Goal: Transaction & Acquisition: Obtain resource

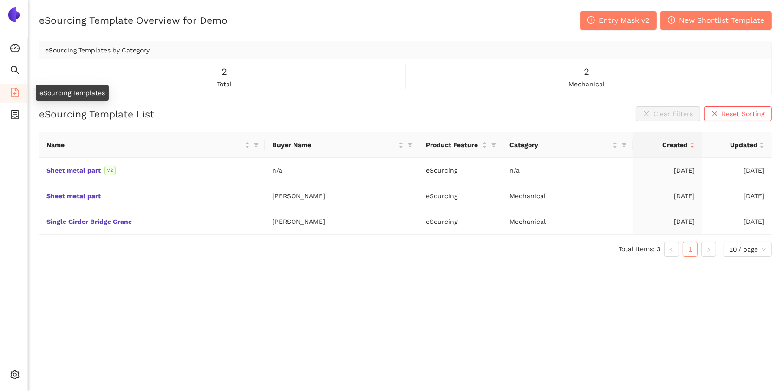
click at [14, 97] on span "file-add" at bounding box center [14, 94] width 9 height 19
click at [620, 15] on span "Entry Mask v2" at bounding box center [624, 20] width 51 height 12
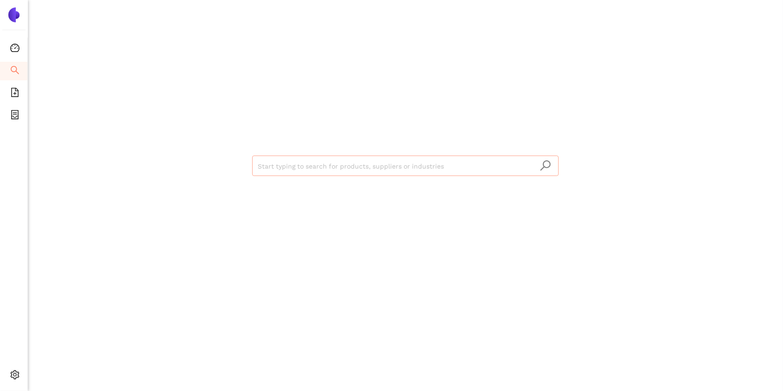
click at [280, 164] on input "search" at bounding box center [405, 166] width 295 height 20
click at [152, 171] on div "Start typing to search for products, suppliers or industries" at bounding box center [405, 165] width 557 height 330
click at [12, 91] on icon "file-add" at bounding box center [14, 92] width 9 height 9
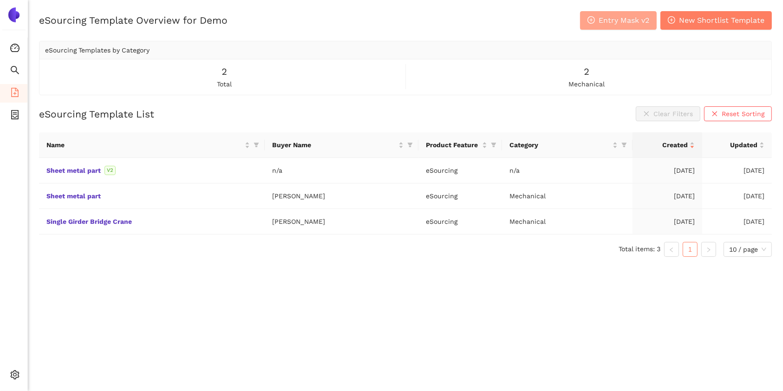
click at [605, 18] on span "Entry Mask v2" at bounding box center [624, 20] width 51 height 12
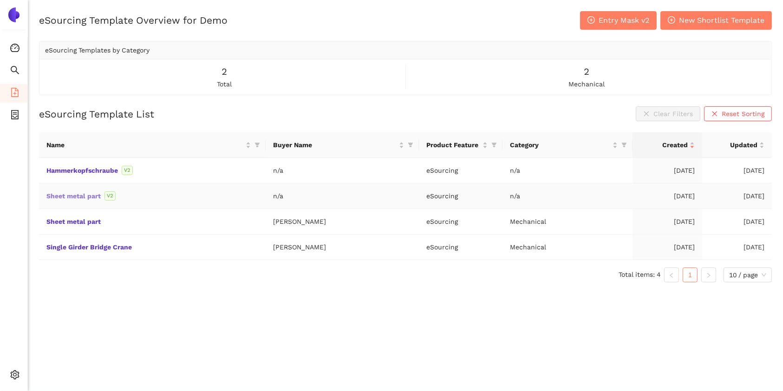
click at [0, 0] on link "Sheet metal part" at bounding box center [0, 0] width 0 height 0
click at [21, 113] on li "eSourcing Projects" at bounding box center [13, 115] width 27 height 19
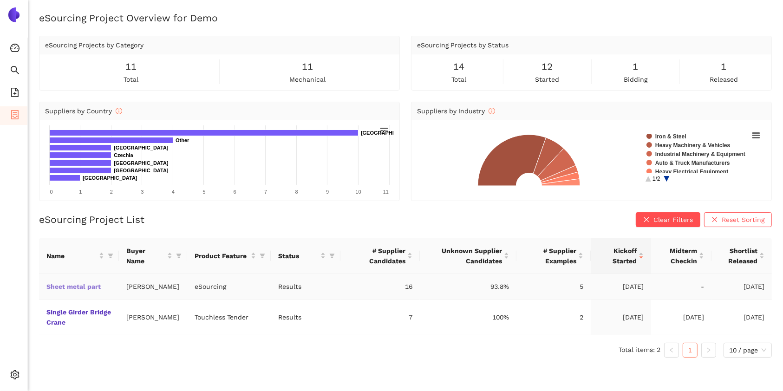
click at [0, 0] on link "Sheet metal part" at bounding box center [0, 0] width 0 height 0
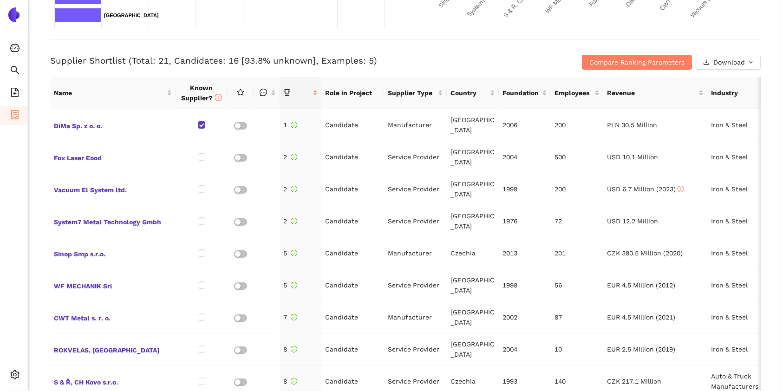
scroll to position [349, 0]
click at [589, 58] on span "Compare Ranking Parameters" at bounding box center [636, 62] width 95 height 10
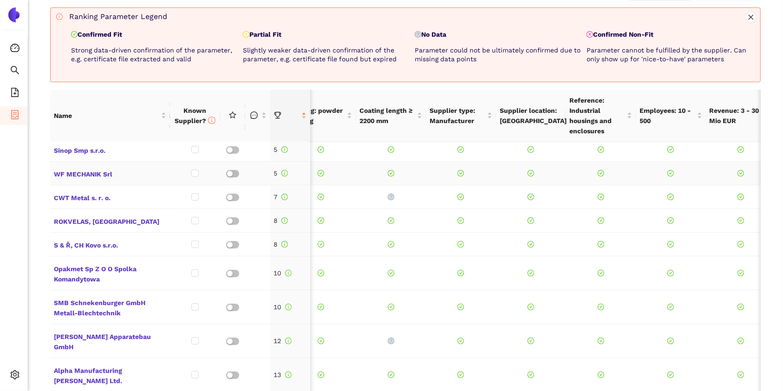
scroll to position [0, 0]
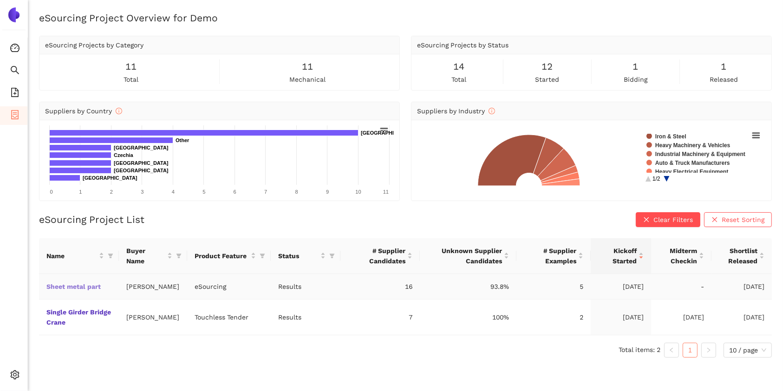
click at [0, 0] on link "Sheet metal part" at bounding box center [0, 0] width 0 height 0
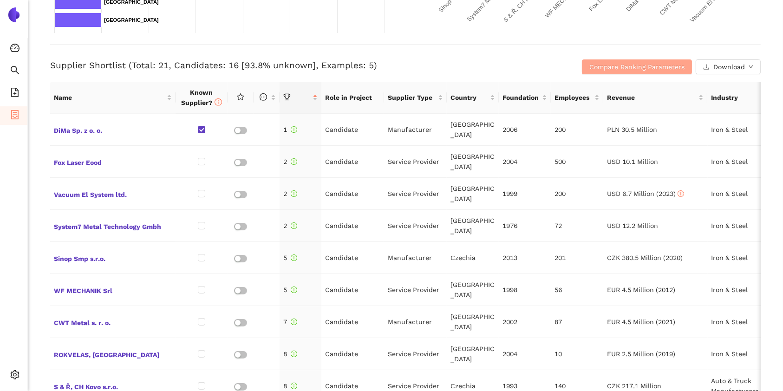
click at [599, 63] on span "Compare Ranking Parameters" at bounding box center [636, 67] width 95 height 10
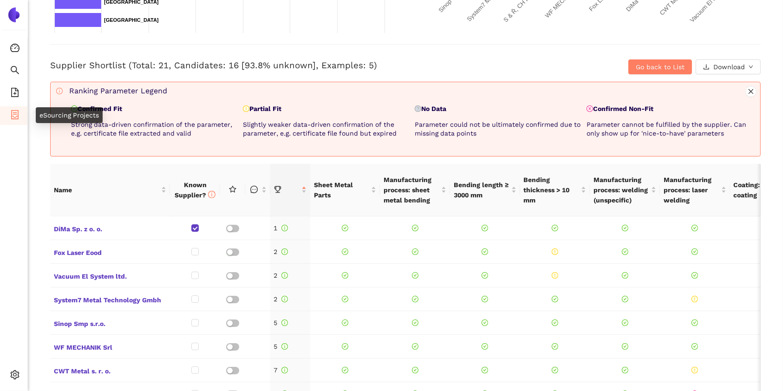
click at [14, 114] on icon "container" at bounding box center [14, 114] width 7 height 9
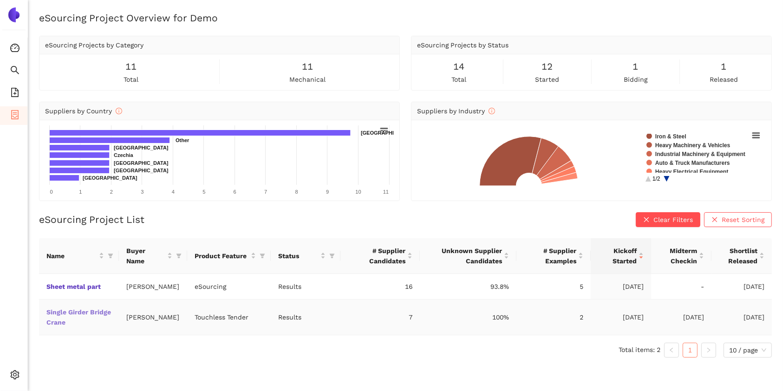
click at [0, 0] on link "Single Girder Bridge Crane" at bounding box center [0, 0] width 0 height 0
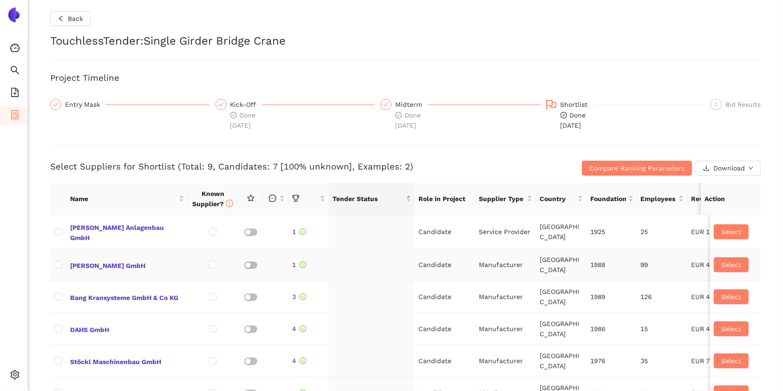
checkbox input "true"
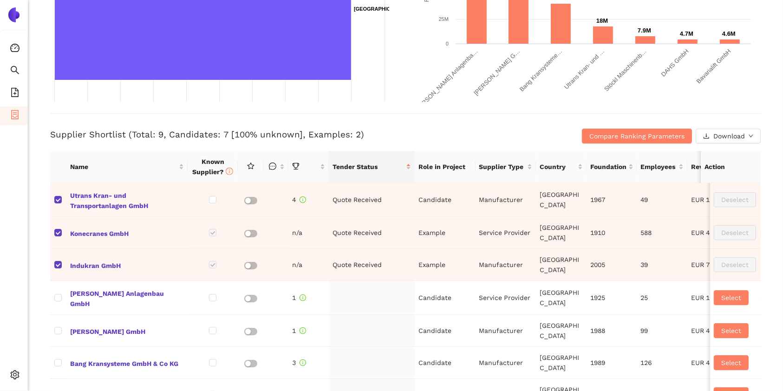
scroll to position [391, 0]
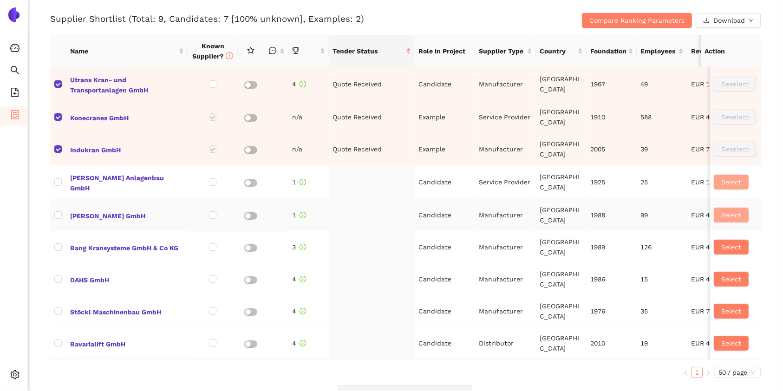
drag, startPoint x: 718, startPoint y: 173, endPoint x: 712, endPoint y: 212, distance: 39.5
click at [712, 212] on tbody "Utrans Kran- und Transportanlagen GmbH 4 Quote Received Candidate Manufacturer …" at bounding box center [535, 213] width 971 height 292
click at [721, 212] on span "Select" at bounding box center [731, 215] width 20 height 10
checkbox input "true"
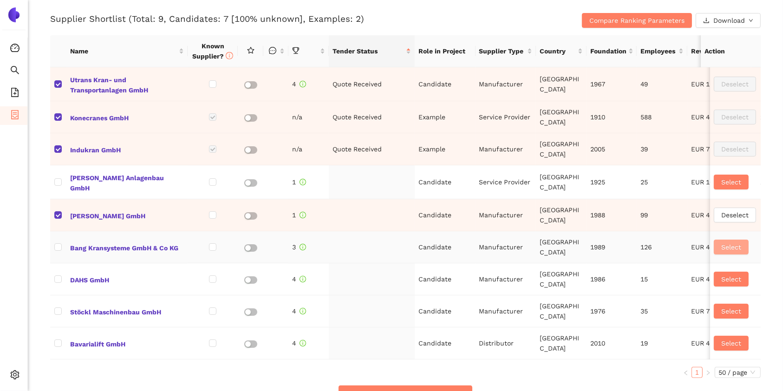
click at [721, 247] on span "Select" at bounding box center [731, 247] width 20 height 10
checkbox input "true"
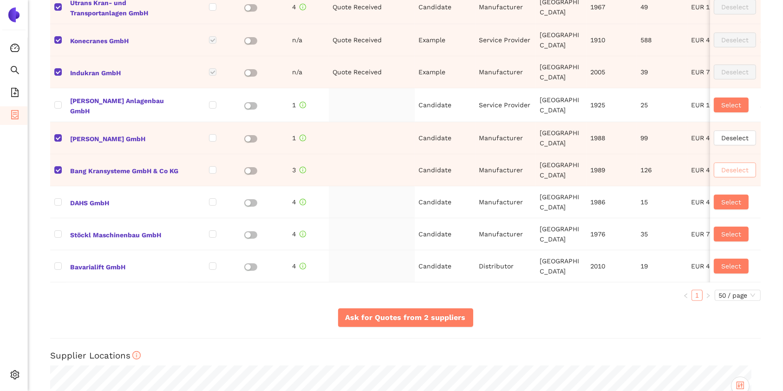
scroll to position [471, 0]
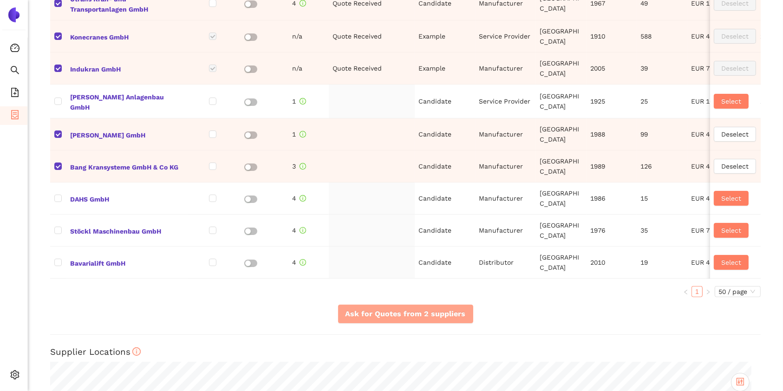
click at [427, 320] on span "Ask for Quotes from 2 suppliers" at bounding box center [406, 314] width 120 height 12
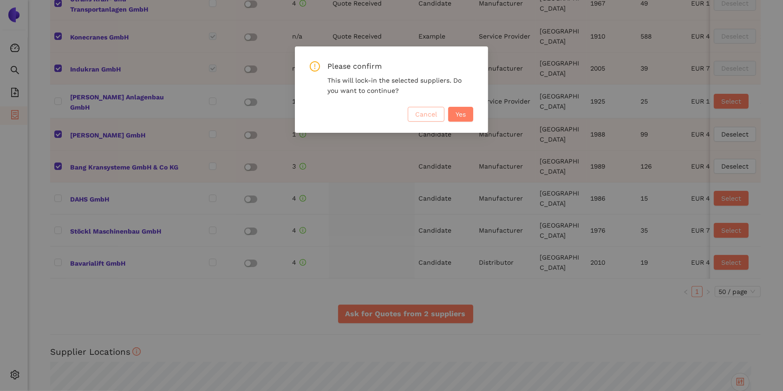
click at [420, 117] on span "Cancel" at bounding box center [426, 114] width 22 height 10
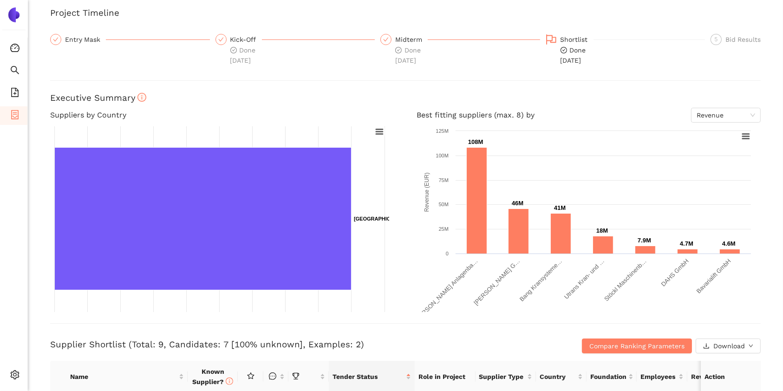
scroll to position [0, 0]
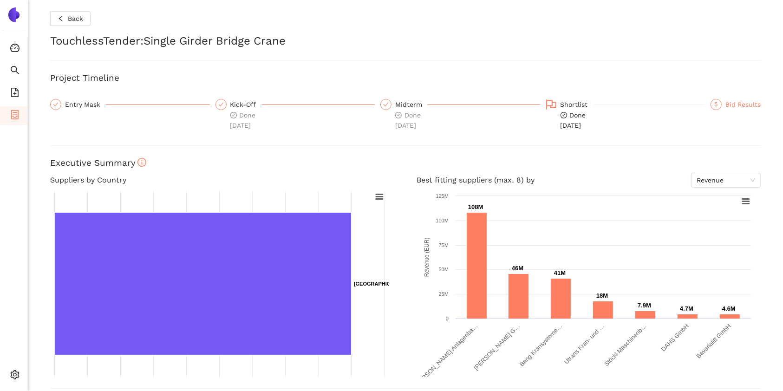
click at [741, 108] on div "Bid Results" at bounding box center [742, 104] width 35 height 11
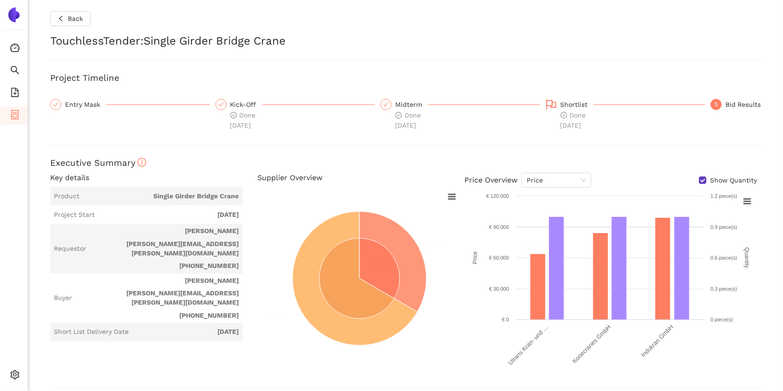
click at [725, 107] on div "Bid Results" at bounding box center [742, 104] width 35 height 11
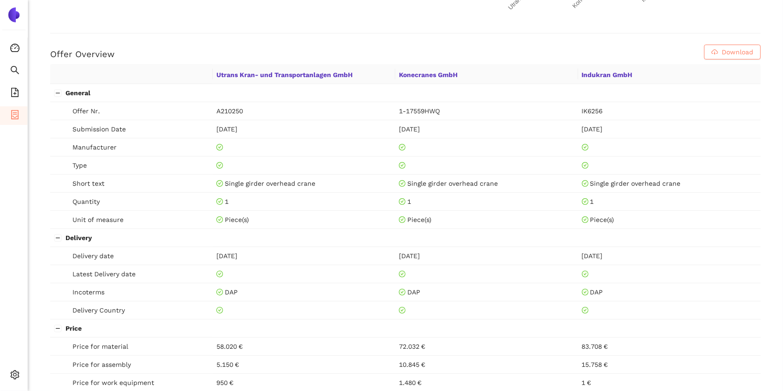
scroll to position [395, 0]
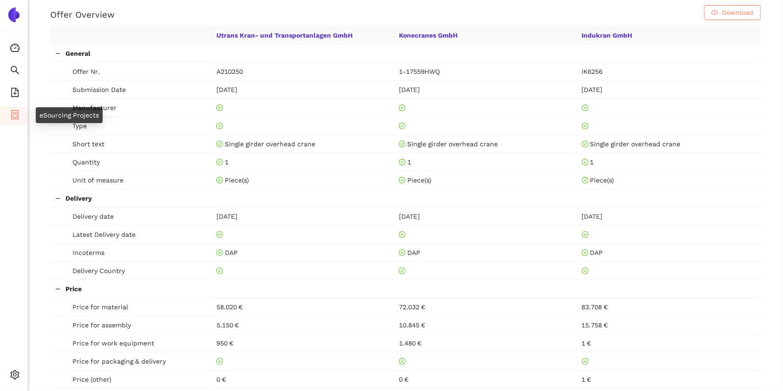
click at [4, 113] on li "eSourcing Projects" at bounding box center [13, 115] width 27 height 19
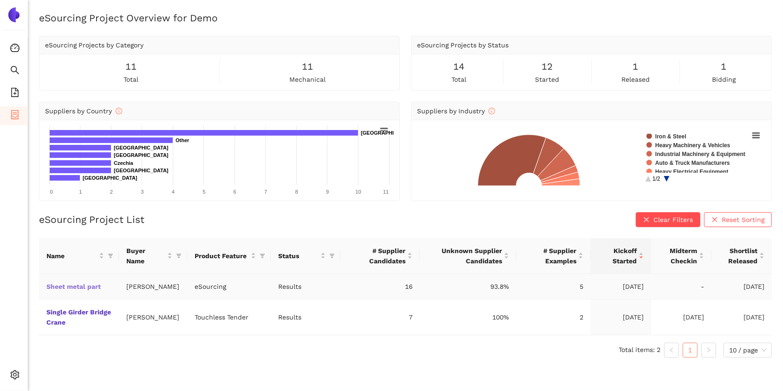
click at [0, 0] on link "Sheet metal part" at bounding box center [0, 0] width 0 height 0
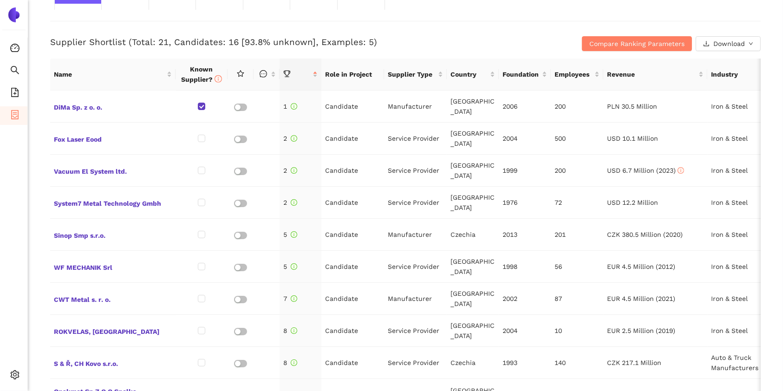
scroll to position [368, 0]
click at [84, 110] on span "DiMa Sp. z o. o." at bounding box center [113, 106] width 118 height 12
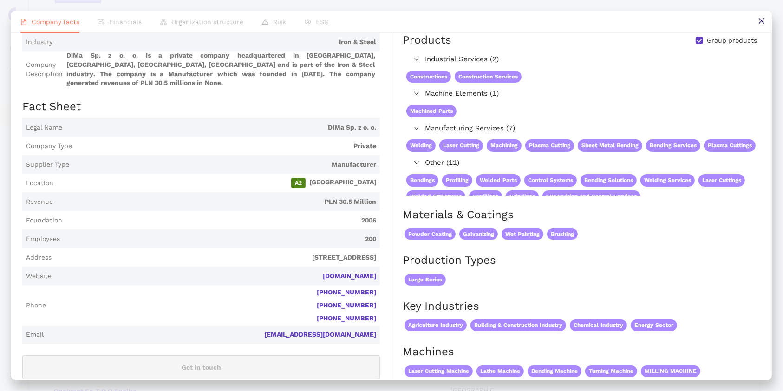
scroll to position [0, 0]
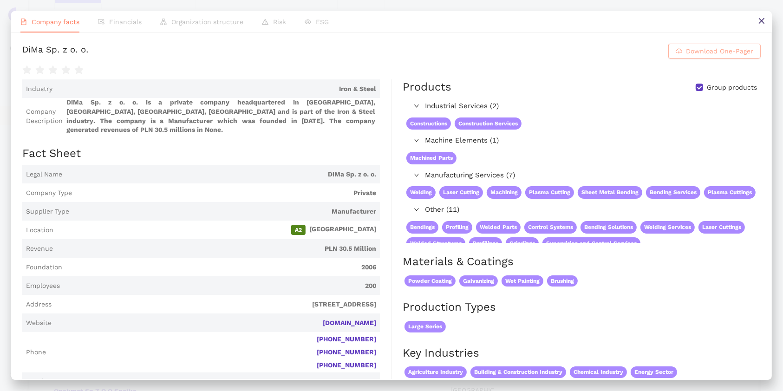
click at [700, 47] on span "Download One-Pager" at bounding box center [719, 51] width 67 height 10
click at [758, 21] on icon "close" at bounding box center [761, 20] width 7 height 7
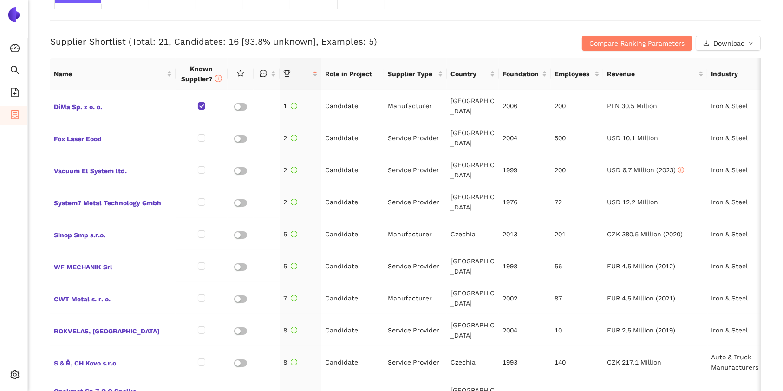
click at [0, 245] on ul "Consolidation Search eSourcing Templates eSourcing Projects Settings" at bounding box center [14, 214] width 28 height 353
